Goal: Task Accomplishment & Management: Use online tool/utility

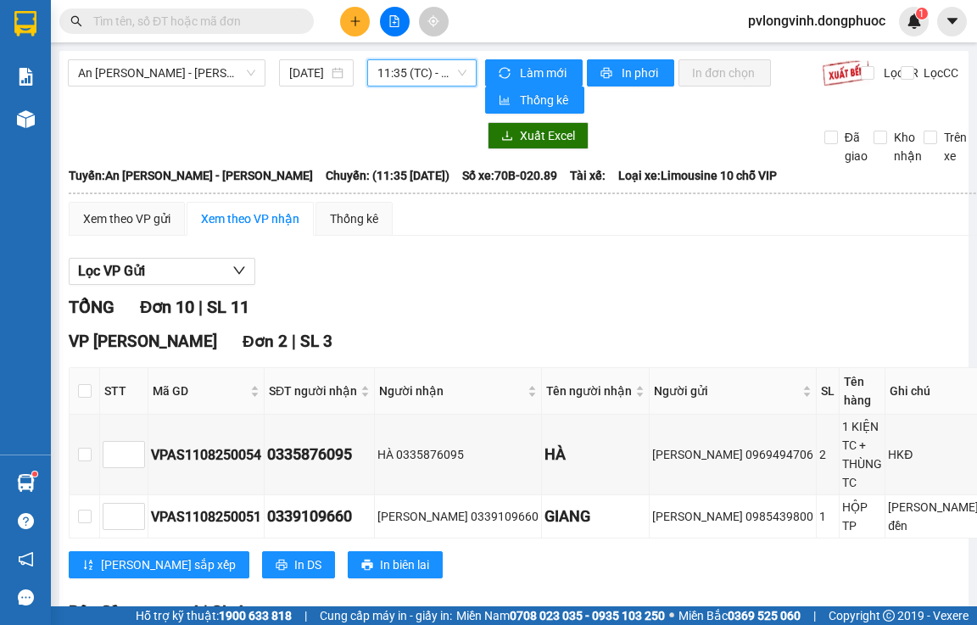
drag, startPoint x: 217, startPoint y: 66, endPoint x: 206, endPoint y: 76, distance: 15.0
click at [216, 66] on span "An [PERSON_NAME] - [PERSON_NAME]" at bounding box center [166, 72] width 177 height 25
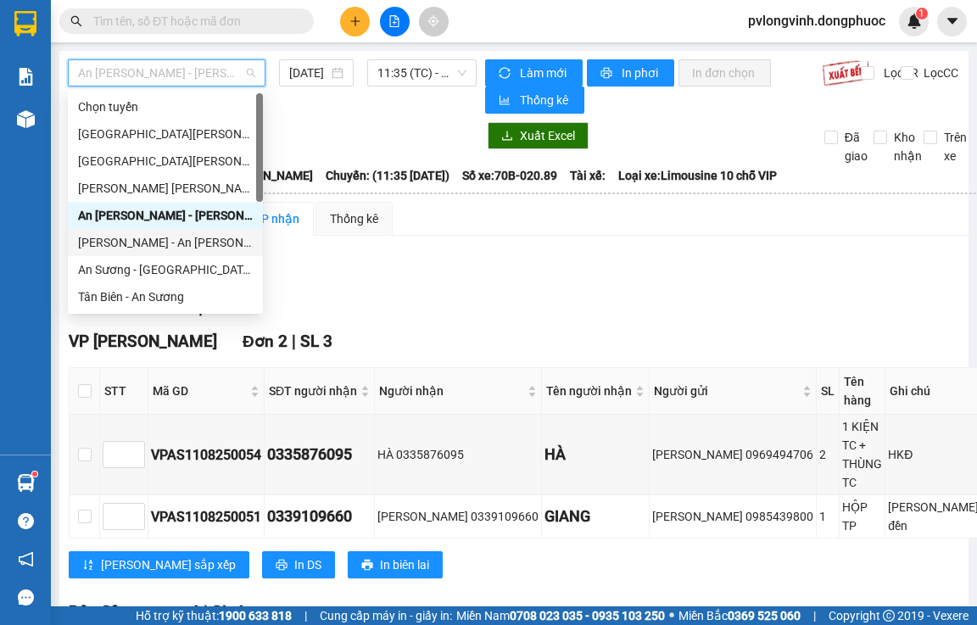
drag, startPoint x: 103, startPoint y: 239, endPoint x: 237, endPoint y: 149, distance: 161.3
click at [104, 239] on div "[PERSON_NAME] - An [PERSON_NAME]" at bounding box center [165, 242] width 175 height 19
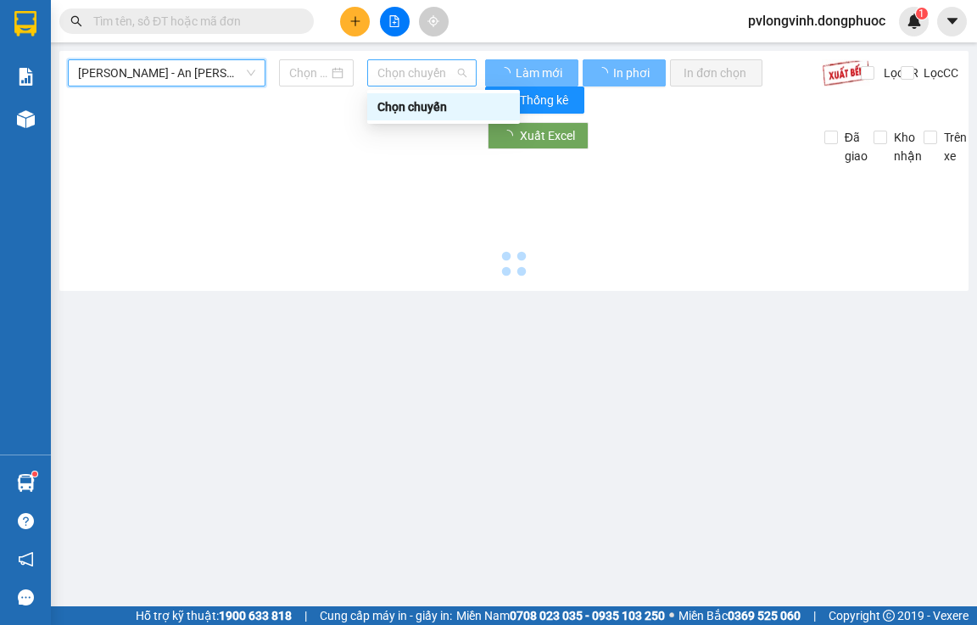
click at [387, 69] on span "Chọn chuyến" at bounding box center [421, 72] width 89 height 25
type input "[DATE]"
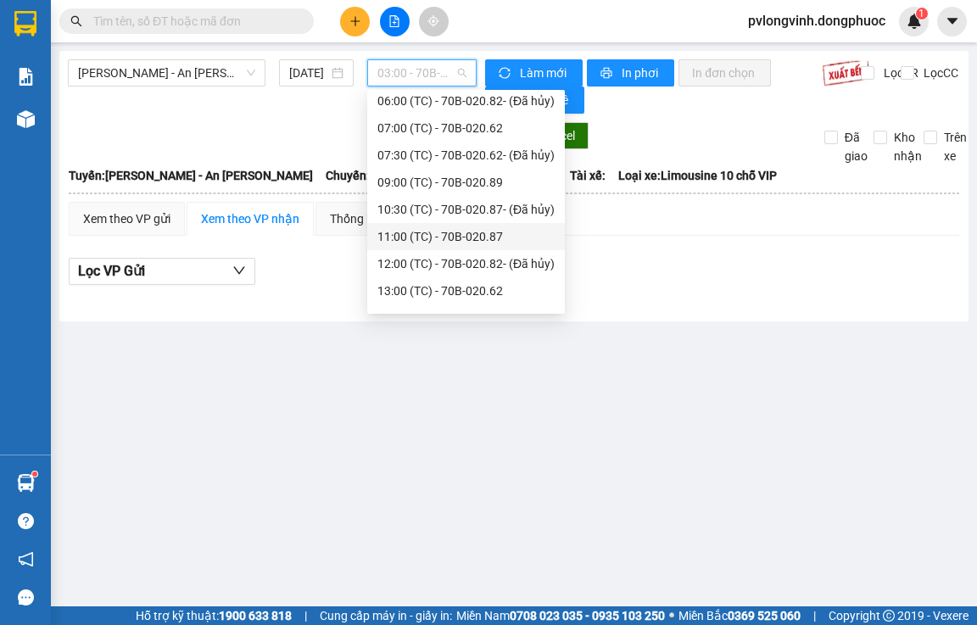
scroll to position [190, 0]
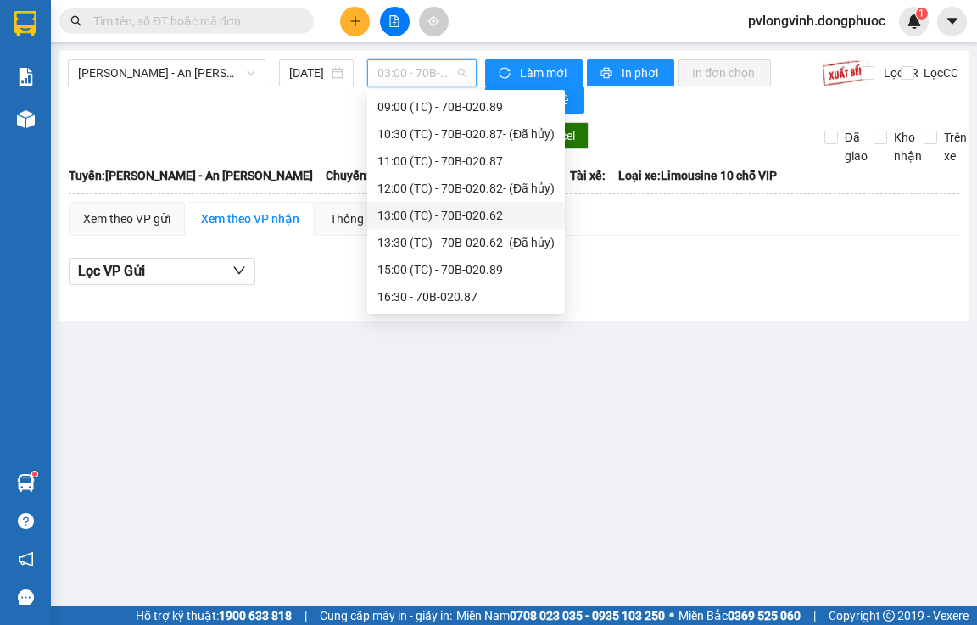
click at [506, 213] on div "13:00 (TC) - 70B-020.62" at bounding box center [465, 215] width 177 height 19
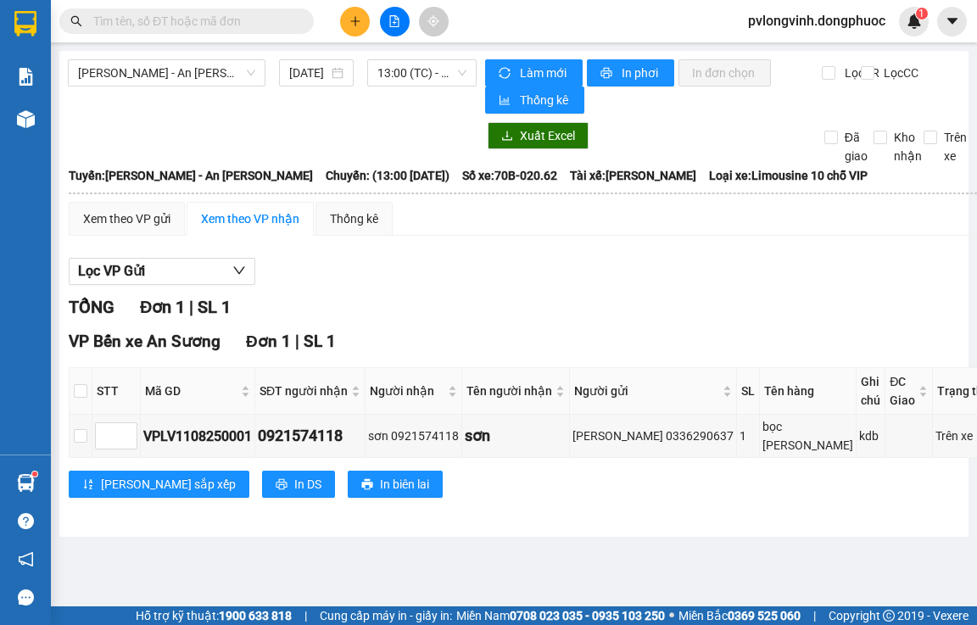
click at [418, 56] on div "[PERSON_NAME] - An [PERSON_NAME] [DATE] 13:00 (TC) - 70B-020.62 [PERSON_NAME] m…" at bounding box center [513, 294] width 909 height 486
click at [411, 69] on span "13:00 (TC) - 70B-020.62" at bounding box center [421, 72] width 89 height 25
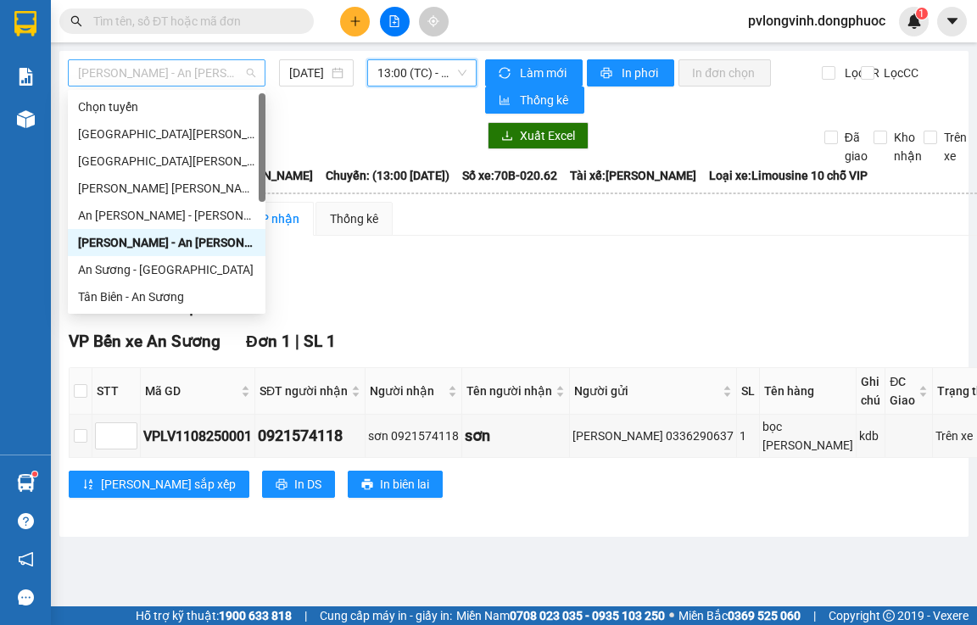
click at [144, 81] on span "[PERSON_NAME] - An [PERSON_NAME]" at bounding box center [166, 72] width 177 height 25
drag, startPoint x: 103, startPoint y: 212, endPoint x: 341, endPoint y: 94, distance: 265.8
click at [103, 211] on div "An [PERSON_NAME] - [PERSON_NAME]" at bounding box center [166, 215] width 177 height 19
type input "[DATE]"
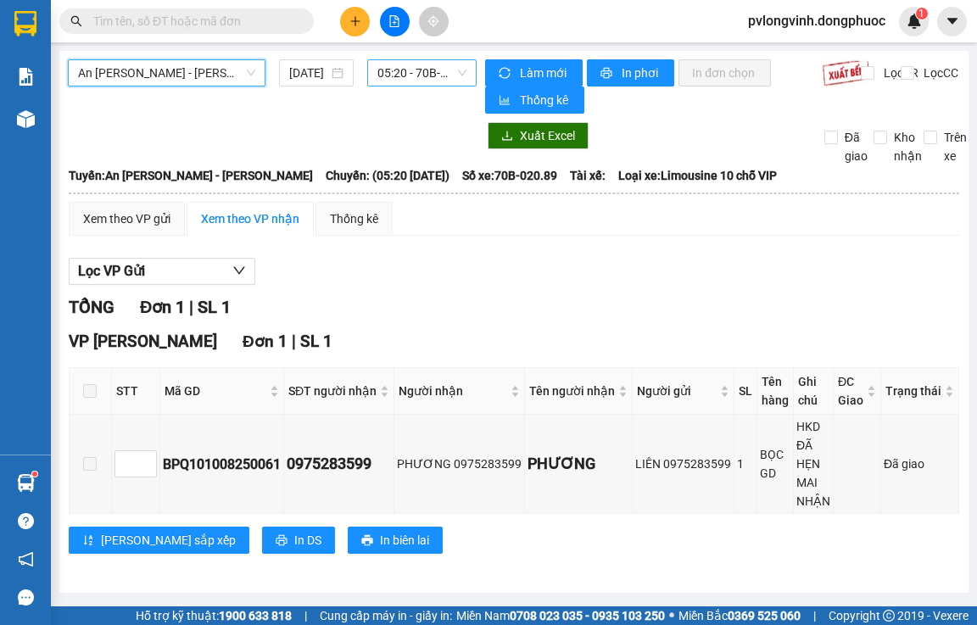
click at [390, 65] on span "05:20 - 70B-020.89" at bounding box center [421, 72] width 89 height 25
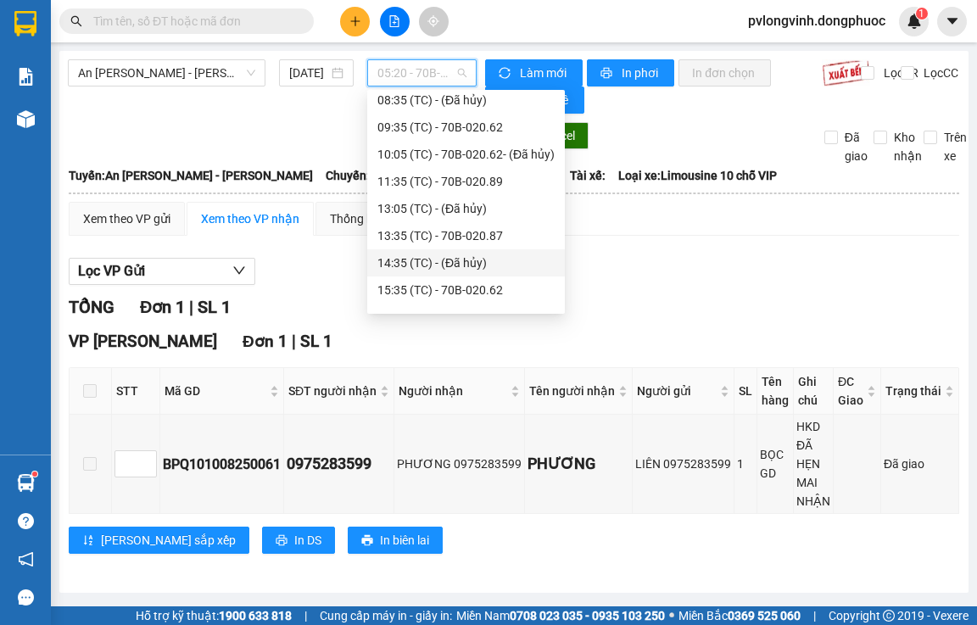
scroll to position [197, 0]
click at [471, 148] on div "13:35 (TC) - 70B-020.87" at bounding box center [465, 154] width 177 height 19
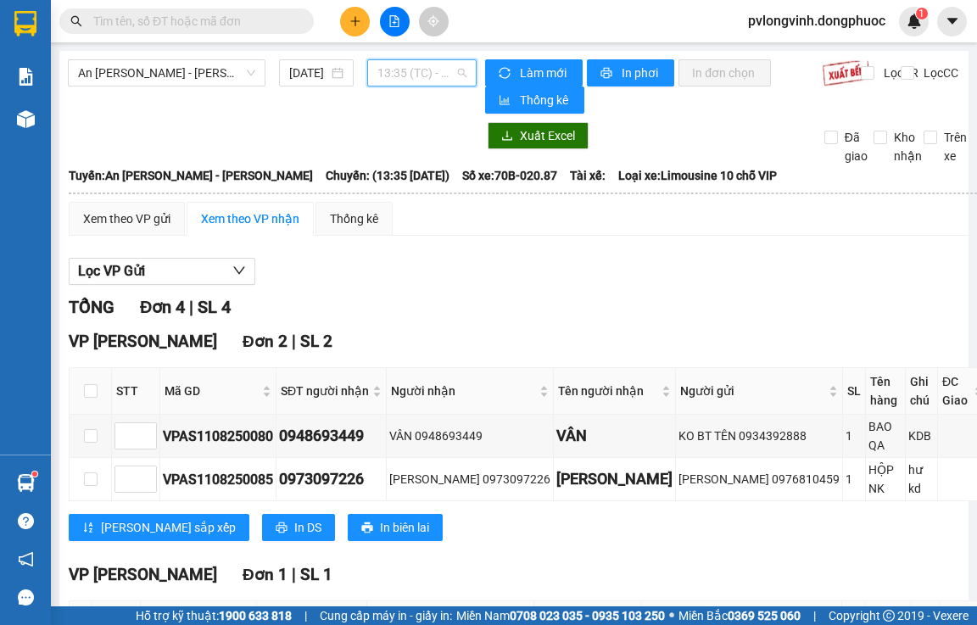
click at [404, 74] on span "13:35 (TC) - 70B-020.87" at bounding box center [421, 72] width 89 height 25
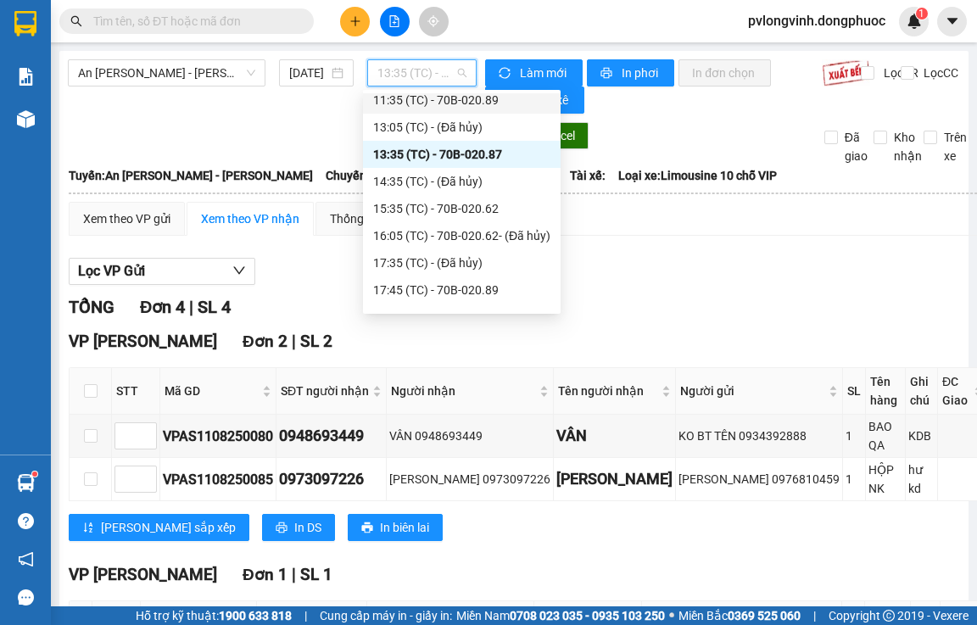
click at [422, 99] on div "11:35 (TC) - 70B-020.89" at bounding box center [461, 100] width 177 height 19
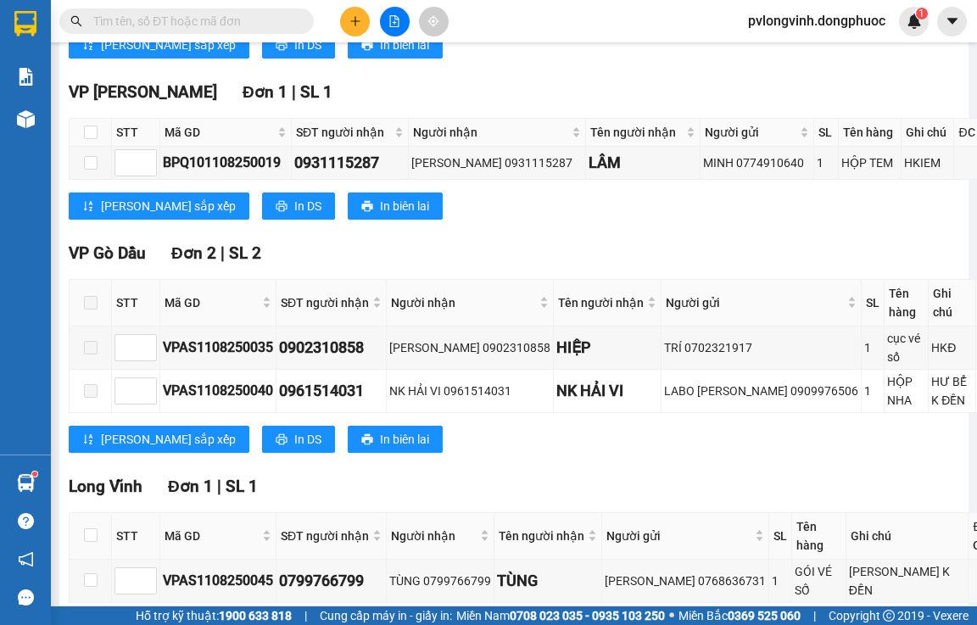
scroll to position [897, 0]
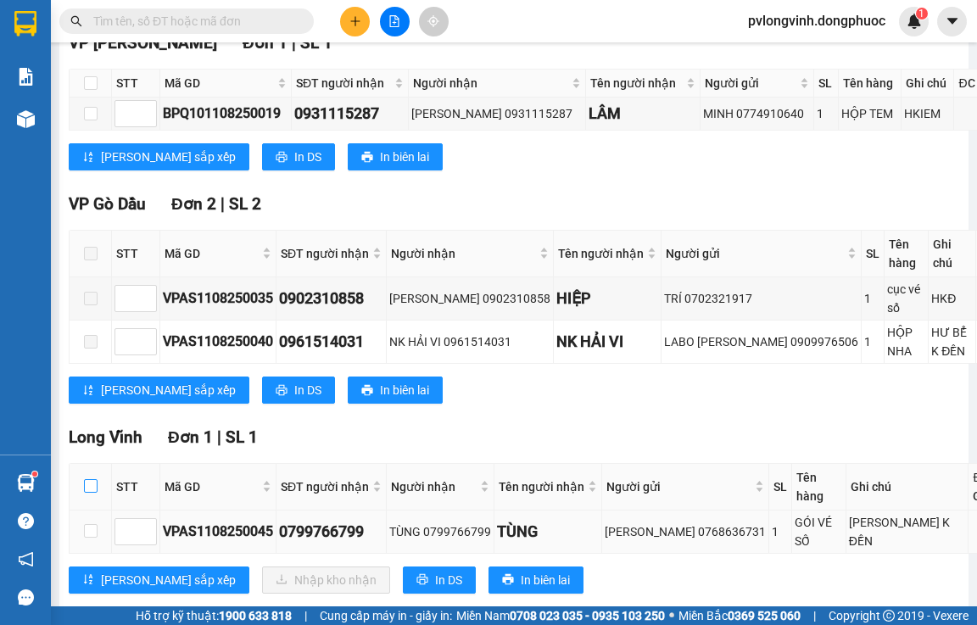
drag, startPoint x: 92, startPoint y: 454, endPoint x: 174, endPoint y: 494, distance: 91.4
click at [92, 479] on input "checkbox" at bounding box center [91, 486] width 14 height 14
checkbox input "true"
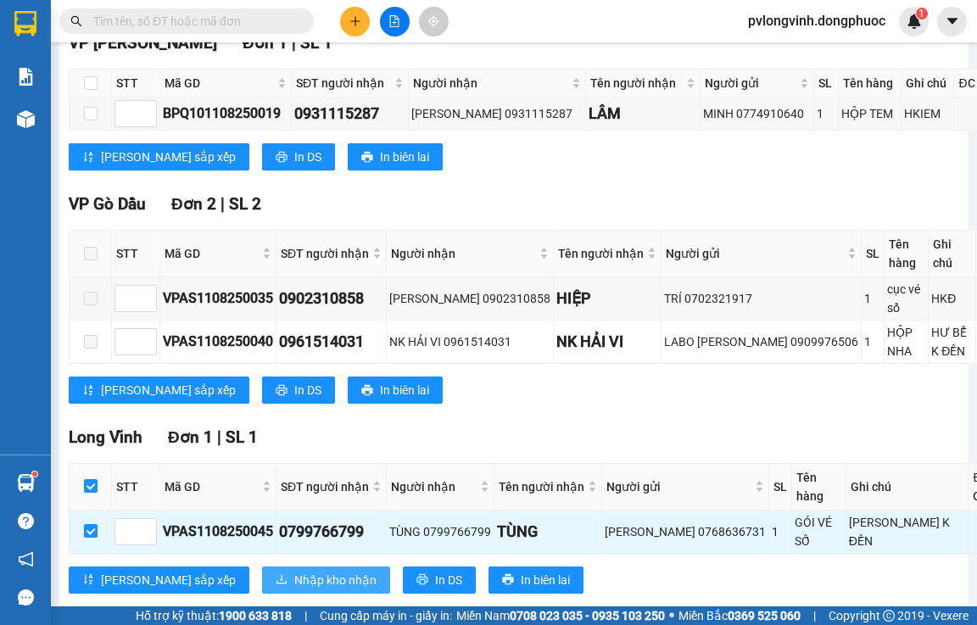
click at [294, 571] on span "Nhập kho nhận" at bounding box center [335, 580] width 82 height 19
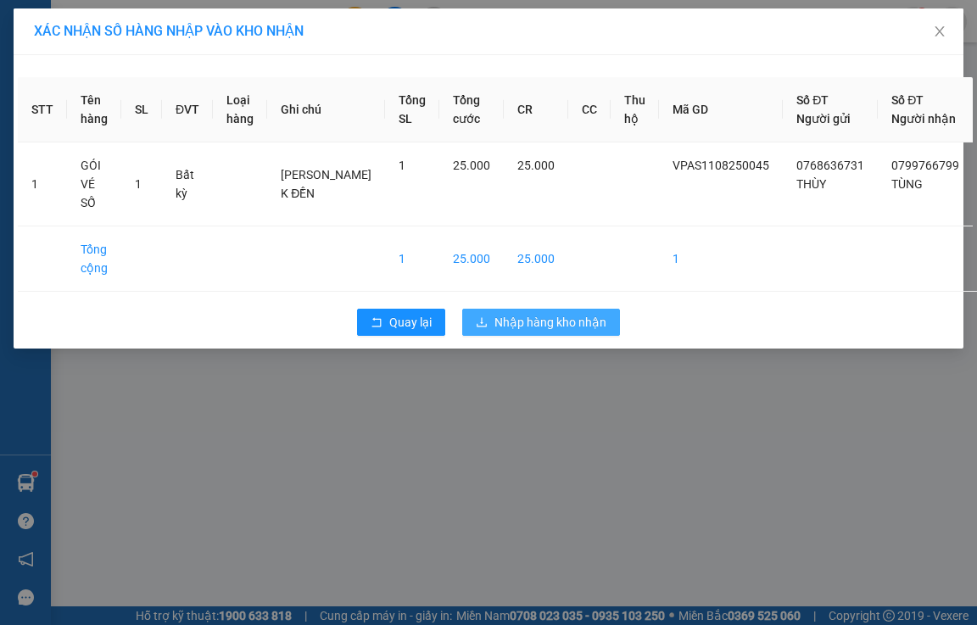
click at [576, 321] on span "Nhập hàng kho nhận" at bounding box center [550, 322] width 112 height 19
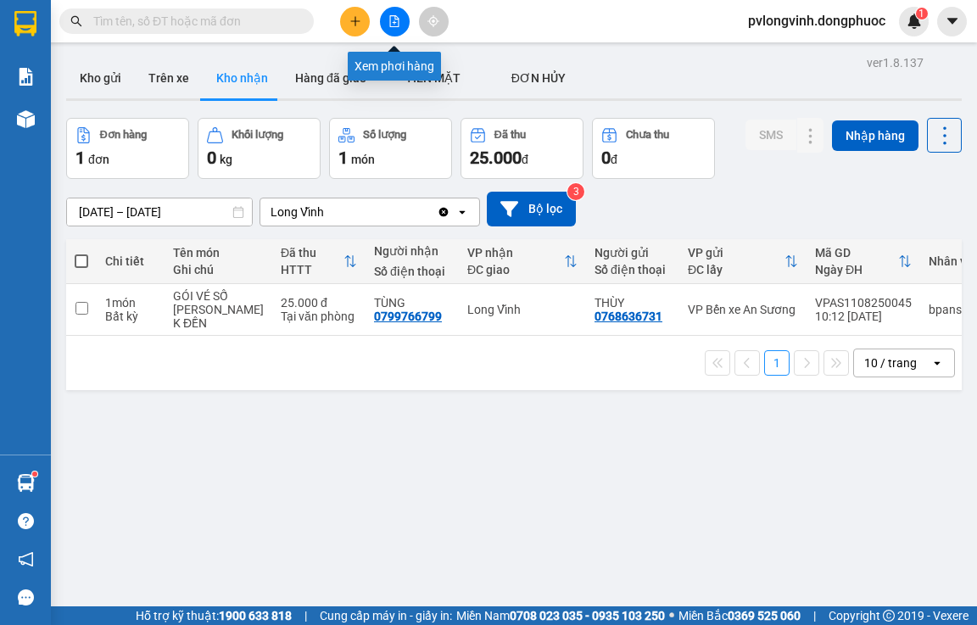
click at [398, 24] on icon "file-add" at bounding box center [394, 21] width 12 height 12
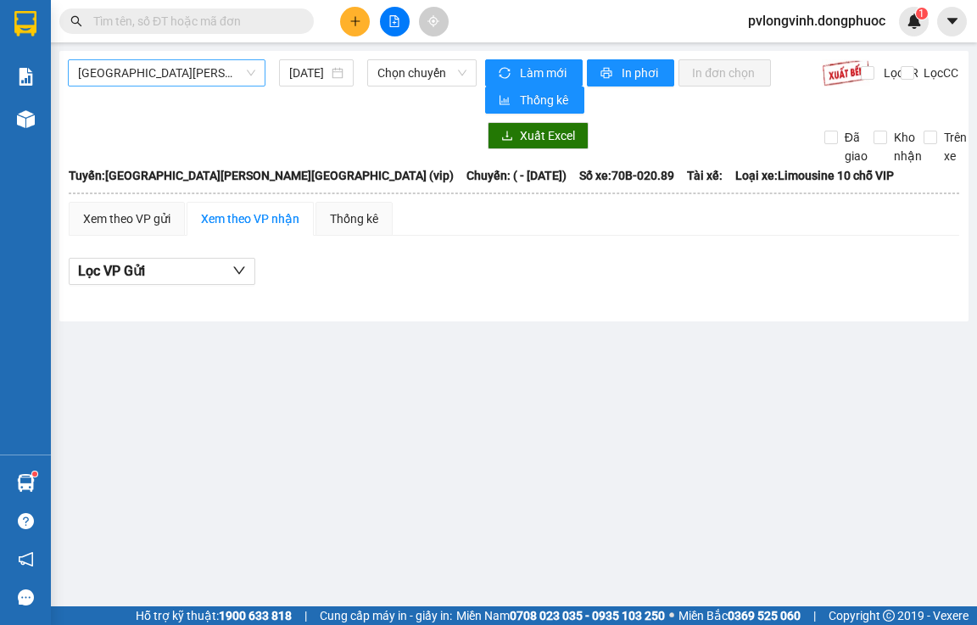
click at [211, 80] on span "[GEOGRAPHIC_DATA][PERSON_NAME][GEOGRAPHIC_DATA] (vip)" at bounding box center [166, 72] width 177 height 25
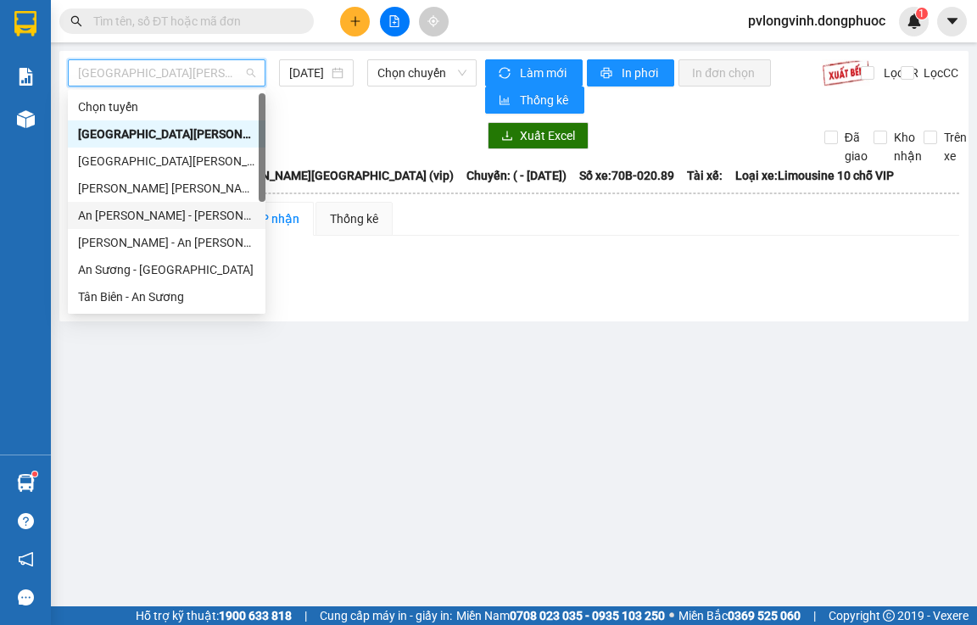
click at [106, 210] on div "An [PERSON_NAME] - [PERSON_NAME]" at bounding box center [166, 215] width 177 height 19
type input "[DATE]"
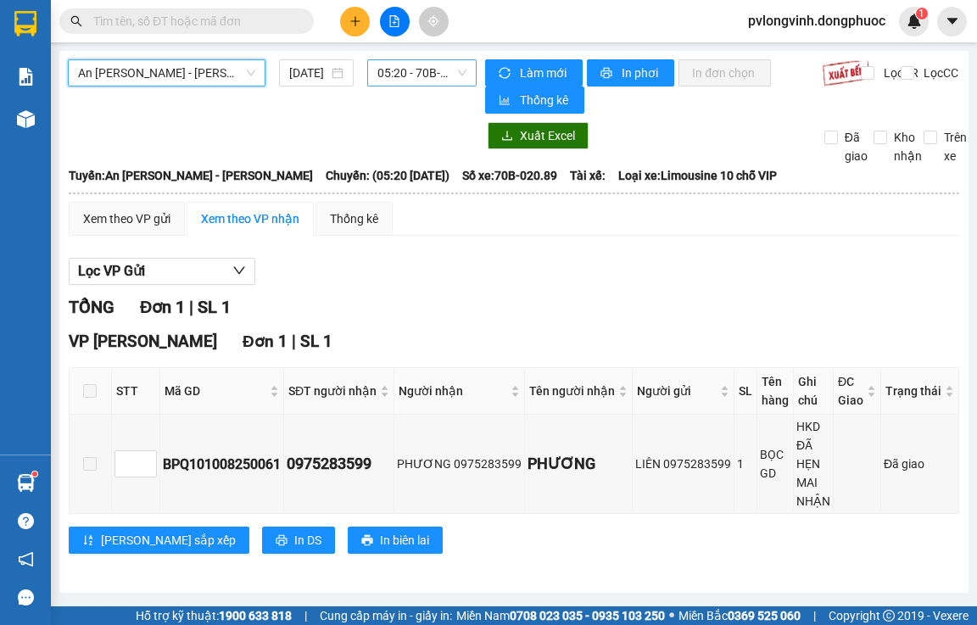
click at [426, 67] on span "05:20 - 70B-020.89" at bounding box center [421, 72] width 89 height 25
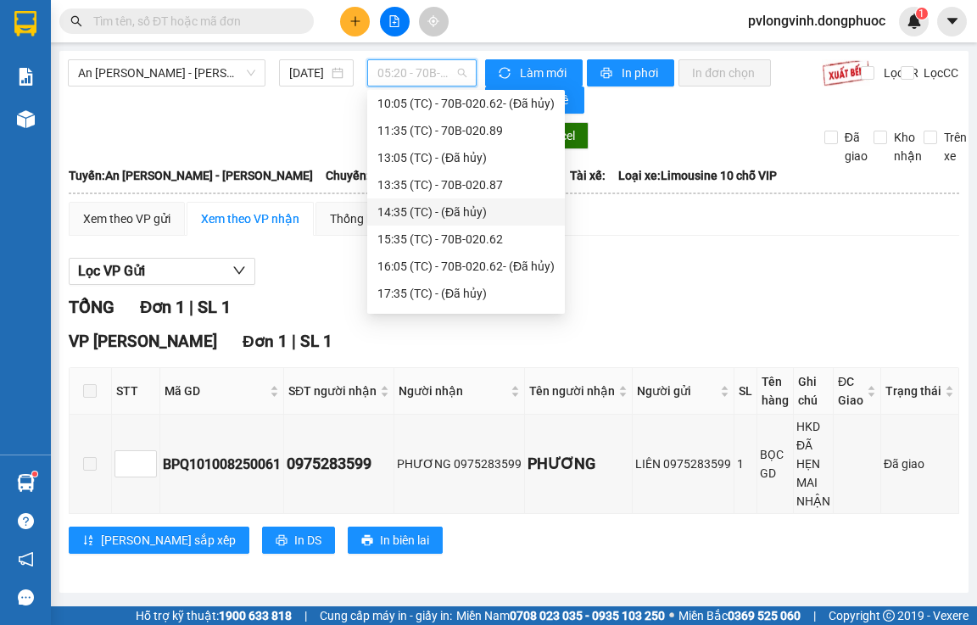
scroll to position [170, 0]
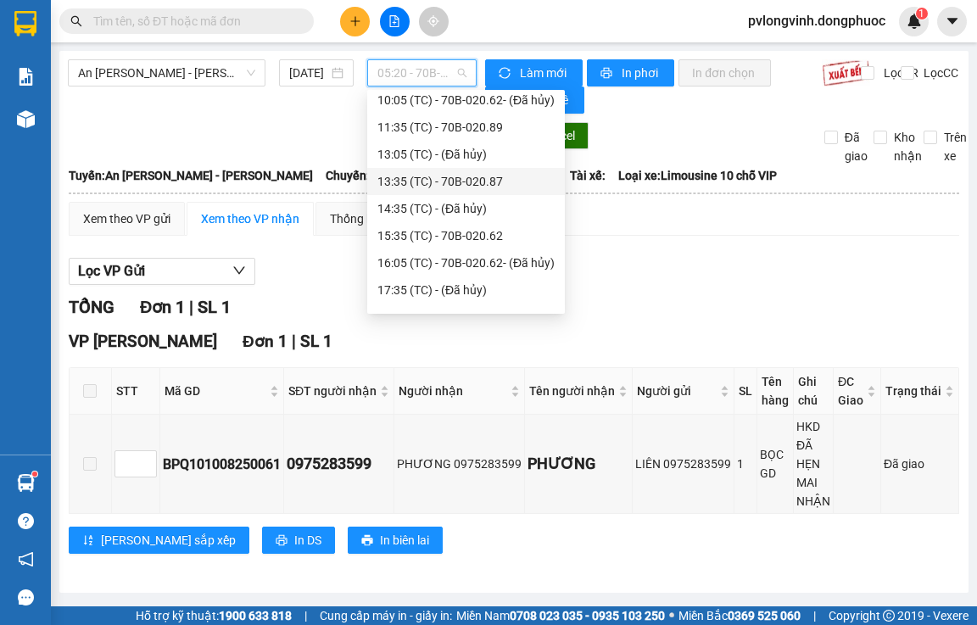
click at [490, 176] on div "13:35 (TC) - 70B-020.87" at bounding box center [465, 181] width 177 height 19
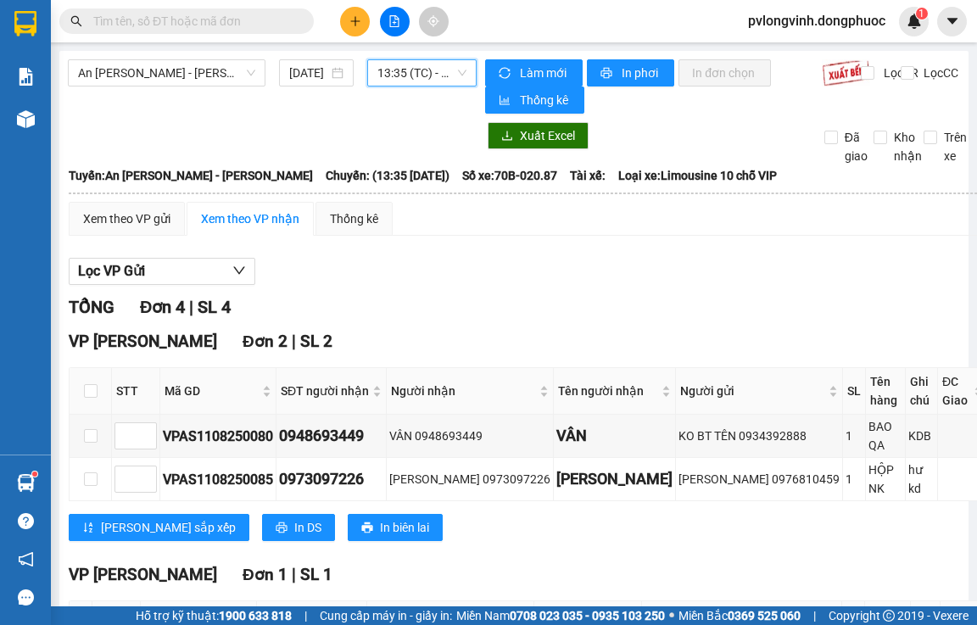
click at [438, 78] on span "13:35 (TC) - 70B-020.87" at bounding box center [421, 72] width 89 height 25
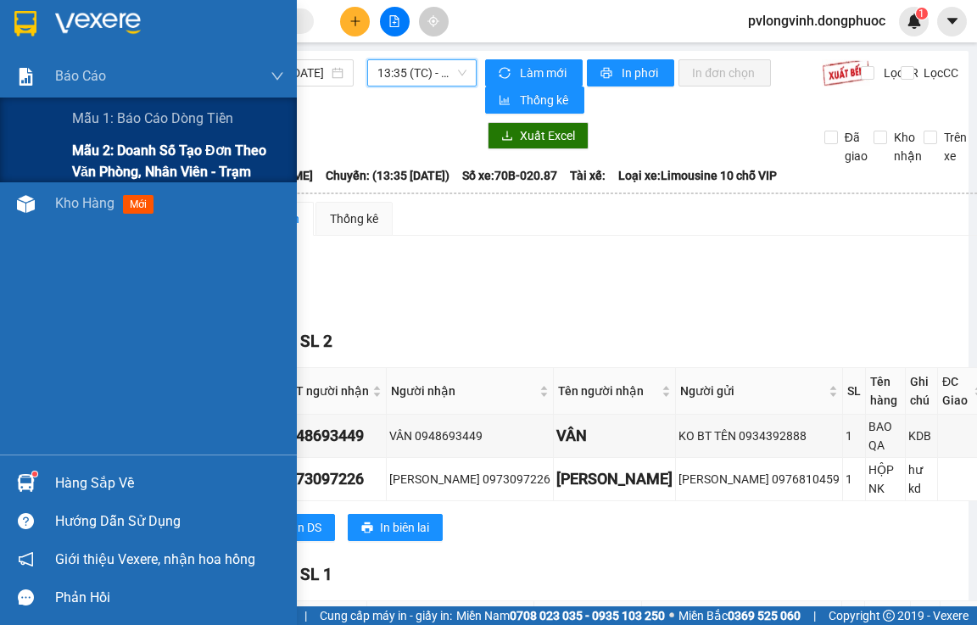
click at [135, 166] on span "Mẫu 2: Doanh số tạo đơn theo Văn phòng, nhân viên - Trạm" at bounding box center [178, 161] width 212 height 42
